Goal: Download file/media

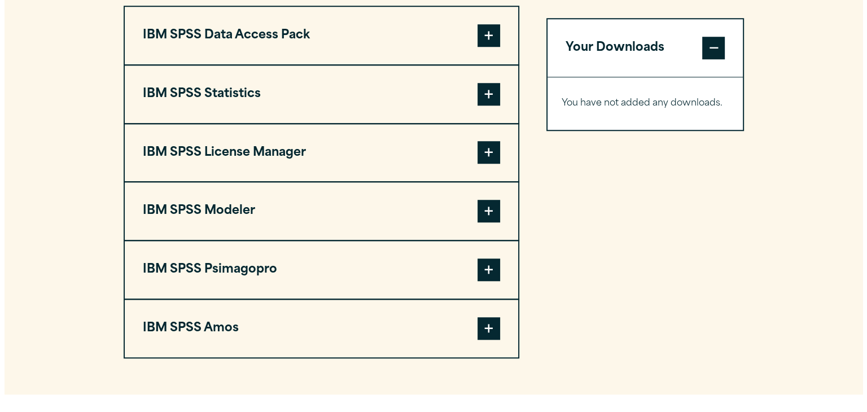
scroll to position [908, 0]
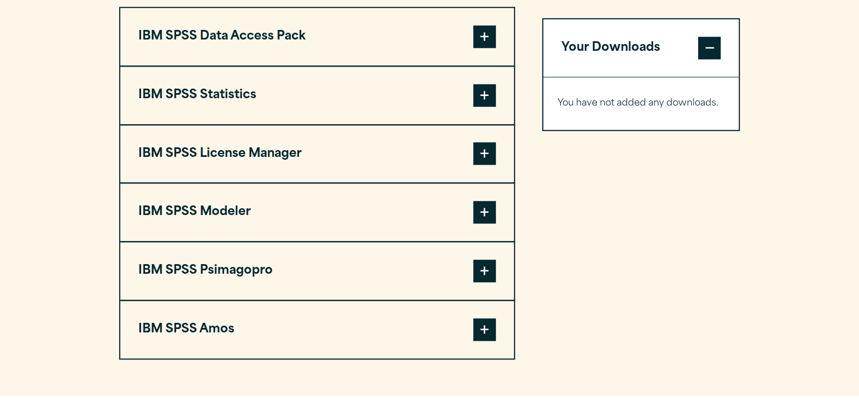
click at [236, 83] on button "IBM SPSS Statistics" at bounding box center [317, 96] width 394 height 58
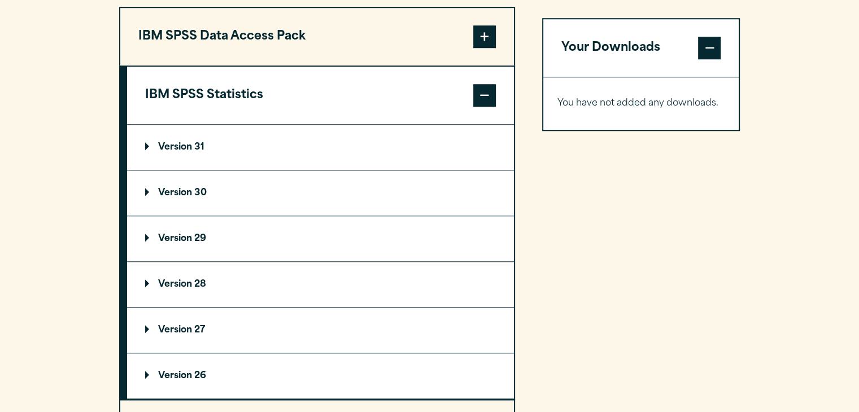
click at [187, 146] on p "Version 31" at bounding box center [174, 147] width 59 height 9
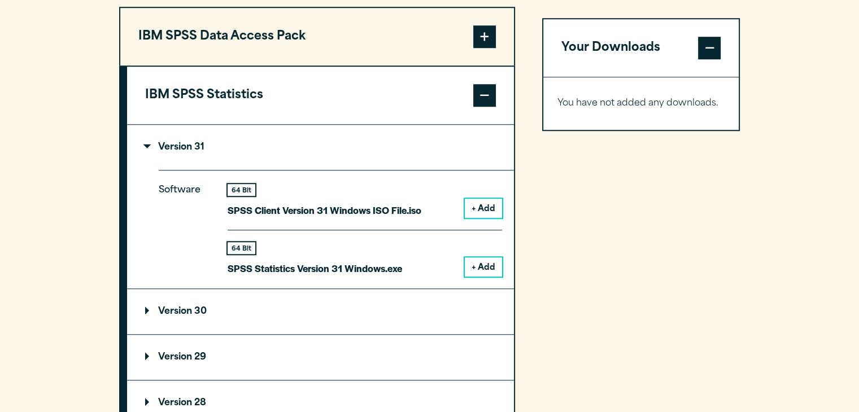
click at [485, 265] on button "+ Add" at bounding box center [483, 267] width 37 height 19
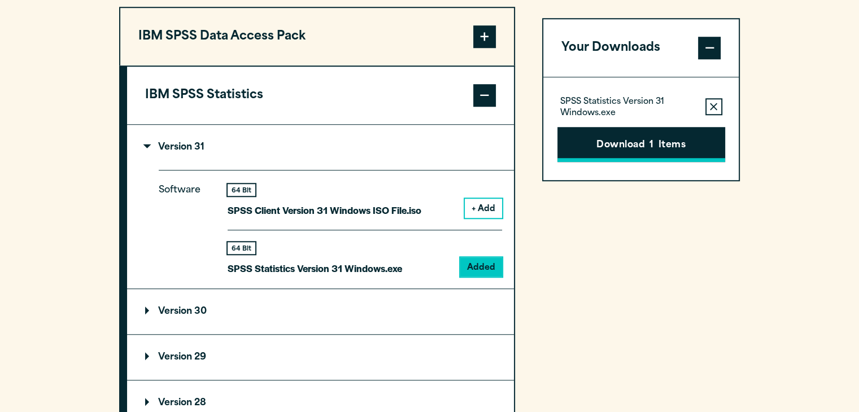
click at [622, 136] on button "Download 1 Items" at bounding box center [641, 144] width 168 height 35
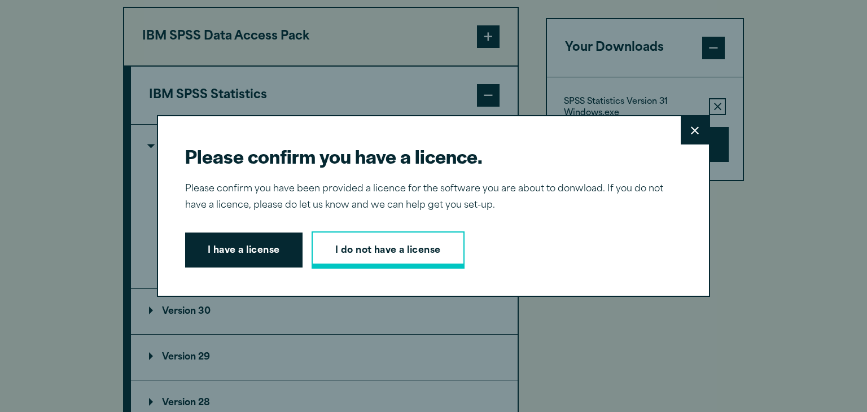
click at [404, 267] on link "I do not have a license" at bounding box center [388, 250] width 153 height 37
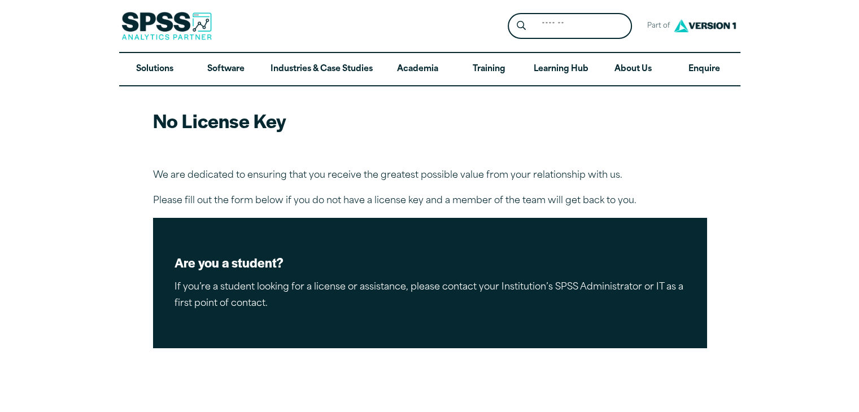
click at [219, 177] on p "We are dedicated to ensuring that you receive the greatest possible value from …" at bounding box center [429, 176] width 553 height 16
